Goal: Information Seeking & Learning: Learn about a topic

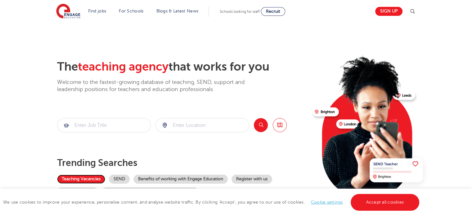
click at [89, 176] on link "Teaching Vacancies" at bounding box center [81, 179] width 48 height 9
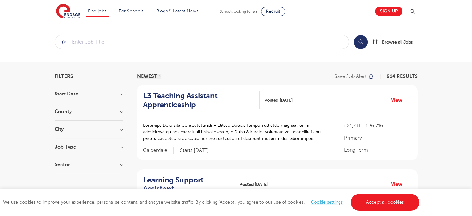
drag, startPoint x: 0, startPoint y: 0, endPoint x: 89, endPoint y: 176, distance: 197.7
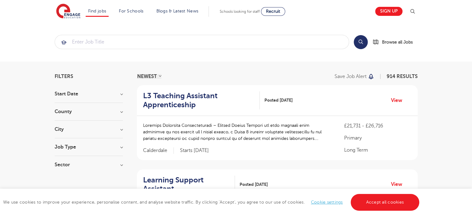
click at [111, 89] on section "Filters Start Date September 84 [DATE] [DATE] Show more County [GEOGRAPHIC_DATA…" at bounding box center [89, 123] width 68 height 99
click at [119, 113] on h3 "County" at bounding box center [89, 111] width 68 height 5
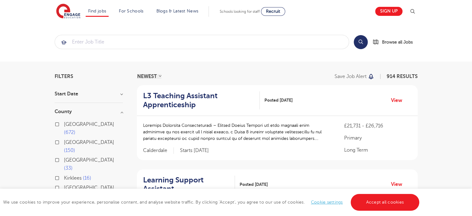
click at [64, 125] on label "London 672" at bounding box center [93, 128] width 59 height 16
click at [64, 125] on input "London 672" at bounding box center [66, 123] width 4 height 4
checkbox input "true"
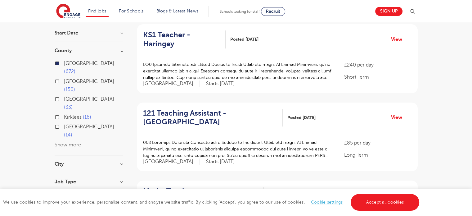
scroll to position [78, 0]
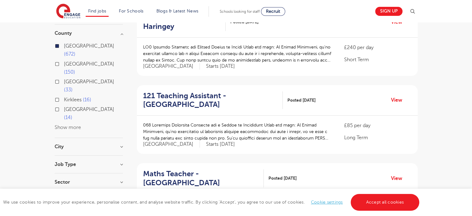
click at [108, 162] on h3 "Job Type" at bounding box center [89, 164] width 68 height 5
click at [121, 162] on h3 "Job Type" at bounding box center [89, 164] width 68 height 5
click at [121, 186] on h3 "Sector" at bounding box center [89, 188] width 68 height 5
click at [64, 197] on label "Long Term 390" at bounding box center [82, 201] width 37 height 8
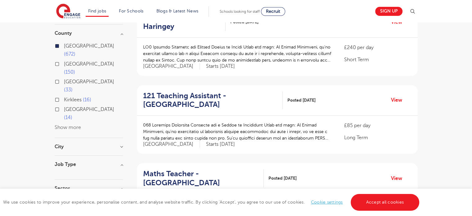
click at [64, 198] on input "Long Term 390" at bounding box center [66, 200] width 4 height 4
checkbox input "true"
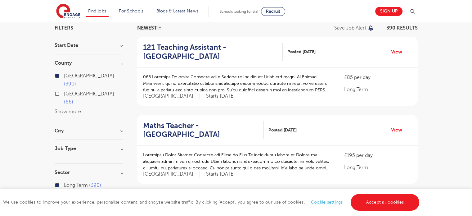
scroll to position [43, 0]
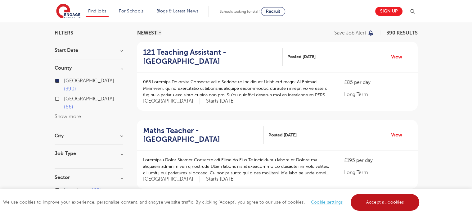
click at [388, 196] on link "Accept all cookies" at bounding box center [385, 202] width 69 height 17
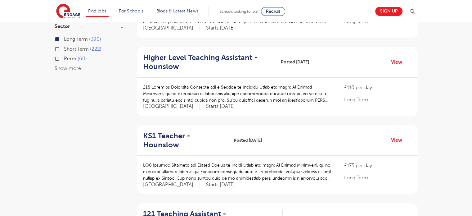
scroll to position [199, 0]
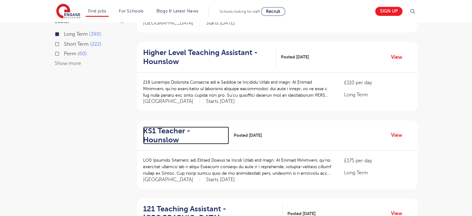
click at [199, 130] on h2 "KS1 Teacher - Hounslow" at bounding box center [183, 135] width 81 height 18
